Goal: Book appointment/travel/reservation

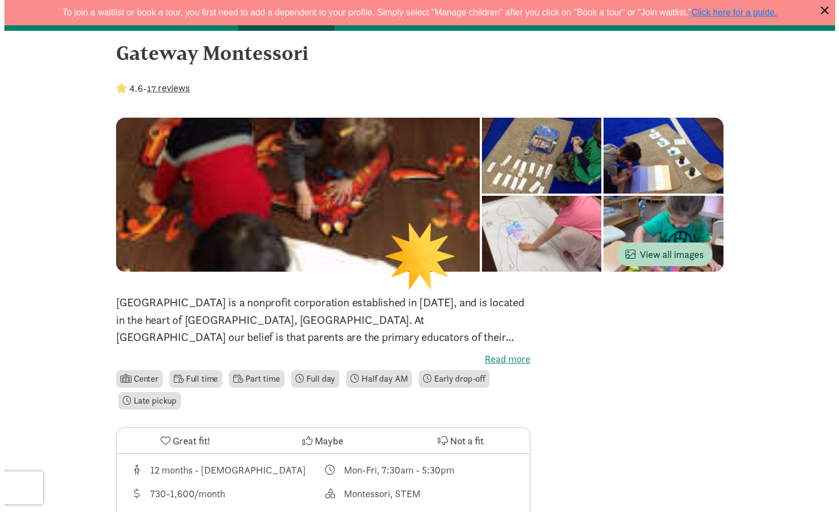
scroll to position [165, 0]
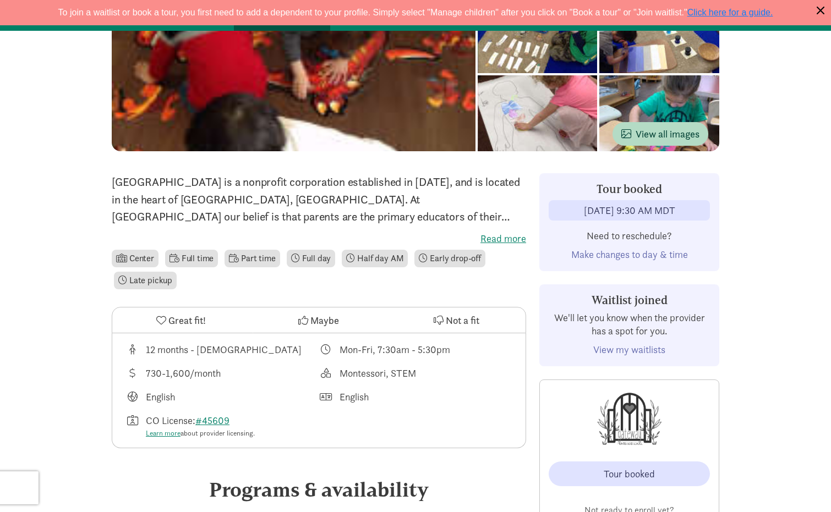
click at [650, 256] on span "Make changes to day & time" at bounding box center [629, 254] width 117 height 13
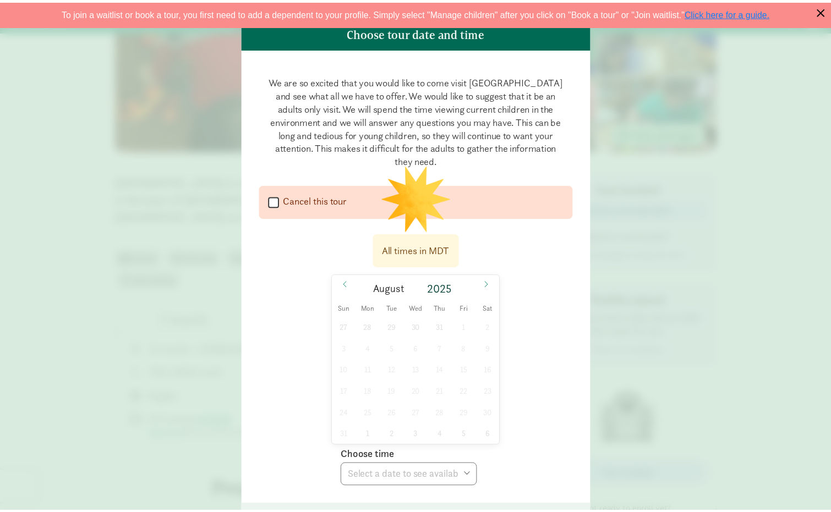
scroll to position [110, 0]
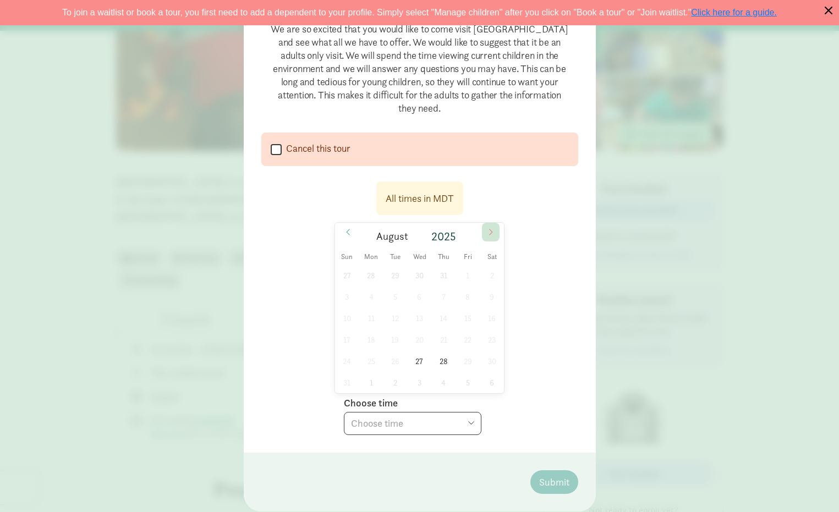
click at [491, 228] on icon at bounding box center [491, 232] width 7 height 8
click at [490, 232] on icon at bounding box center [491, 232] width 7 height 8
click at [346, 233] on icon at bounding box center [347, 232] width 3 height 6
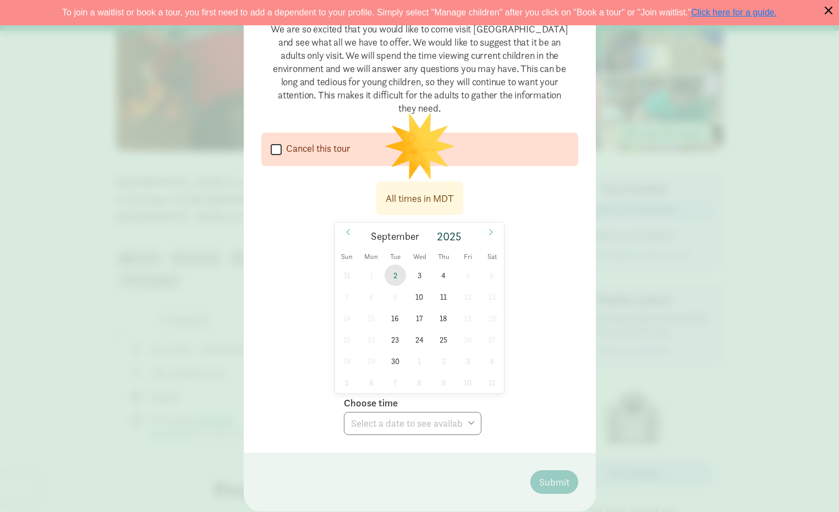
click at [391, 272] on span "2" at bounding box center [395, 275] width 21 height 21
click at [400, 431] on select "Choose time 10:00 AM" at bounding box center [413, 423] width 138 height 23
select select "[DATE]T10:00:00.000-06:00"
click at [344, 412] on select "Choose time 10:00 AM" at bounding box center [413, 423] width 138 height 23
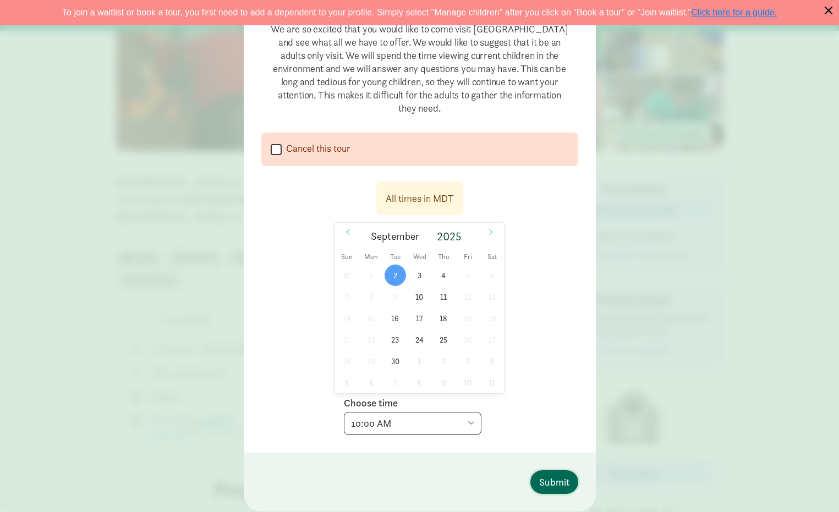
click at [565, 489] on span "Submit" at bounding box center [554, 482] width 30 height 15
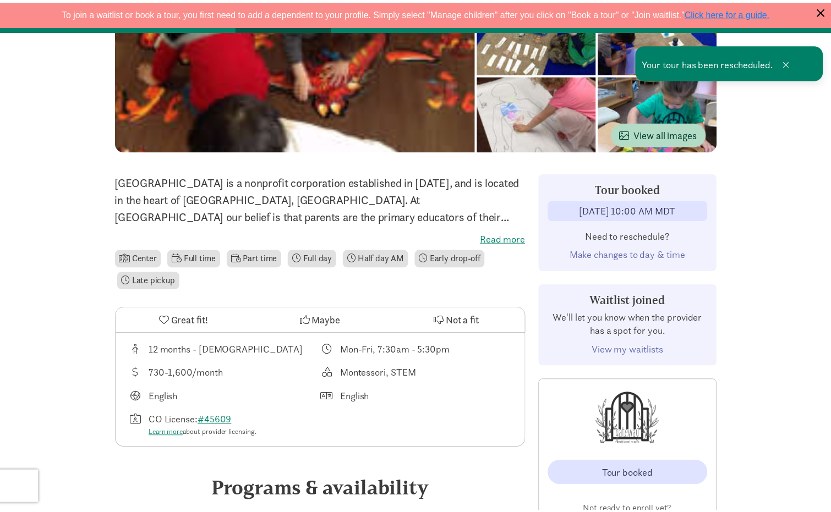
scroll to position [0, 0]
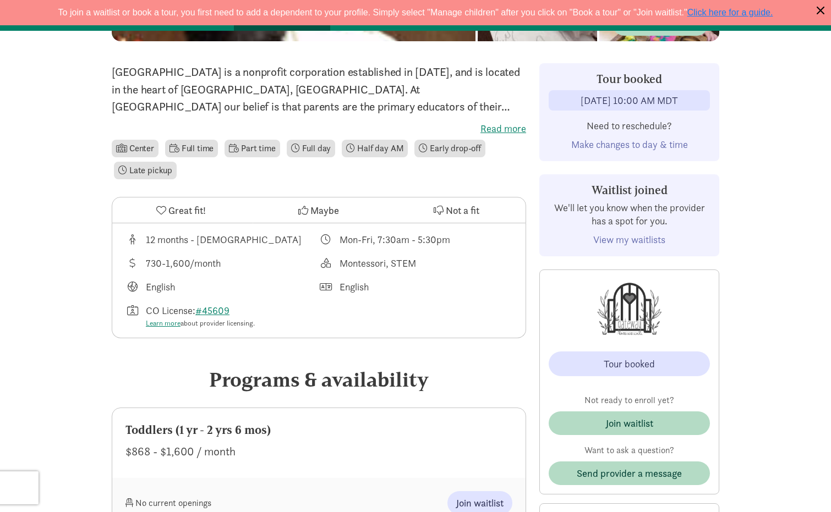
click at [642, 239] on link "View my waitlists" at bounding box center [629, 239] width 72 height 13
